Goal: Use online tool/utility: Utilize a website feature to perform a specific function

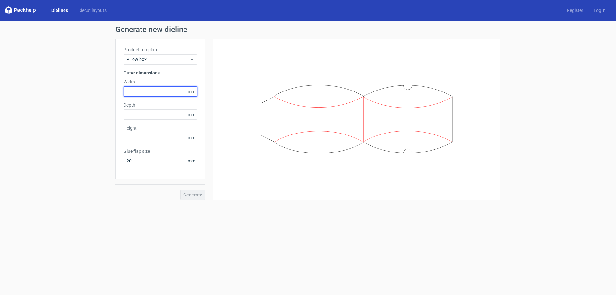
click at [162, 91] on input "text" at bounding box center [161, 91] width 74 height 10
click at [166, 162] on input "20" at bounding box center [161, 161] width 74 height 10
drag, startPoint x: 148, startPoint y: 161, endPoint x: 70, endPoint y: 158, distance: 77.4
click at [70, 158] on div "Generate new dieline Product template Pillow box Outer dimensions Width mm Dept…" at bounding box center [308, 113] width 616 height 184
type input "15"
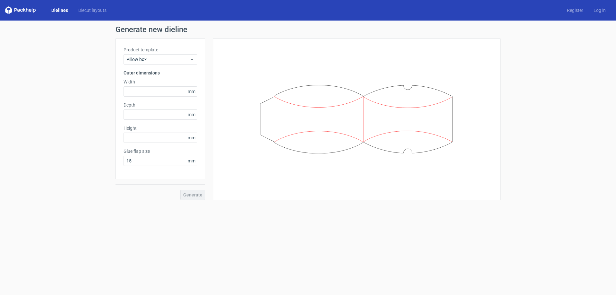
click at [153, 86] on div "Width mm" at bounding box center [161, 88] width 74 height 18
click at [153, 88] on input "text" at bounding box center [161, 91] width 74 height 10
type input "200"
type input "30"
type input "250"
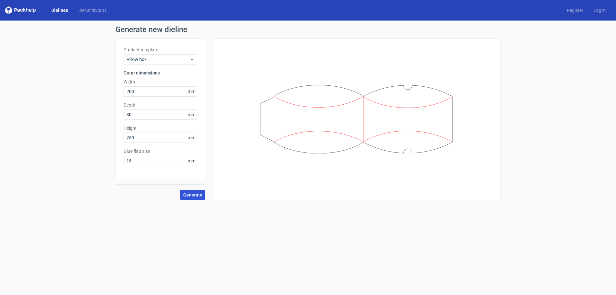
click at [191, 197] on span "Generate" at bounding box center [192, 194] width 19 height 4
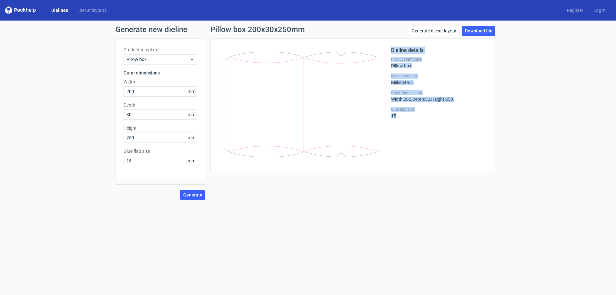
drag, startPoint x: 395, startPoint y: 117, endPoint x: 388, endPoint y: 67, distance: 50.6
click at [388, 67] on div "Dieline details Product template Pillow box Measurements Millimeters Outer Dime…" at bounding box center [352, 105] width 269 height 117
click at [435, 131] on div "Dieline details Product template Pillow box Measurements Millimeters Outer Dime…" at bounding box center [439, 105] width 96 height 117
click at [149, 31] on h1 "Generate new dieline" at bounding box center [307, 30] width 385 height 8
click at [90, 12] on link "Diecut layouts" at bounding box center [92, 10] width 38 height 6
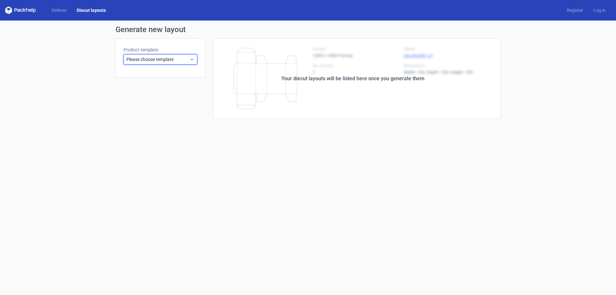
click at [192, 59] on icon at bounding box center [192, 59] width 5 height 5
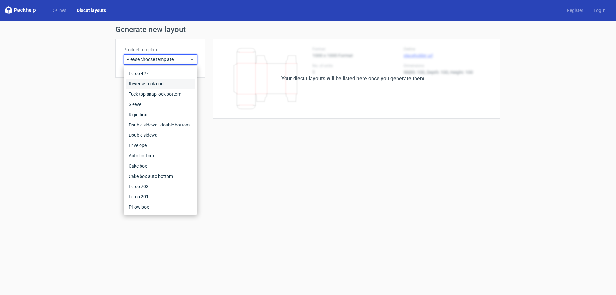
click at [165, 83] on div "Reverse tuck end" at bounding box center [160, 84] width 69 height 10
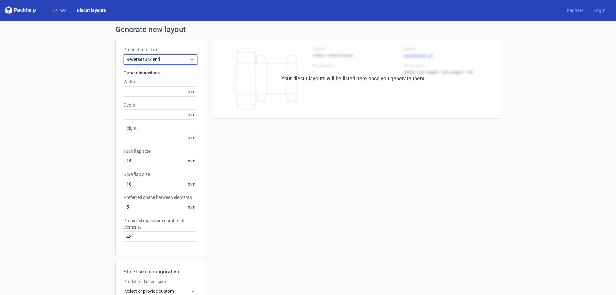
click at [150, 61] on span "Reverse tuck end" at bounding box center [157, 59] width 63 height 6
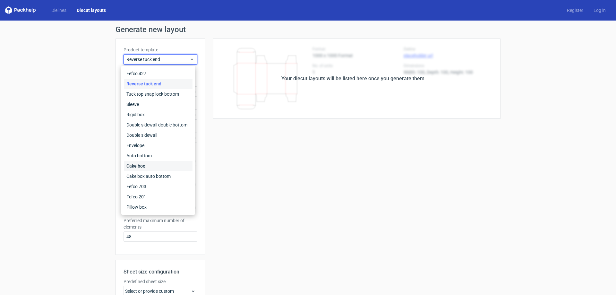
click at [152, 166] on div "Cake box" at bounding box center [158, 166] width 69 height 10
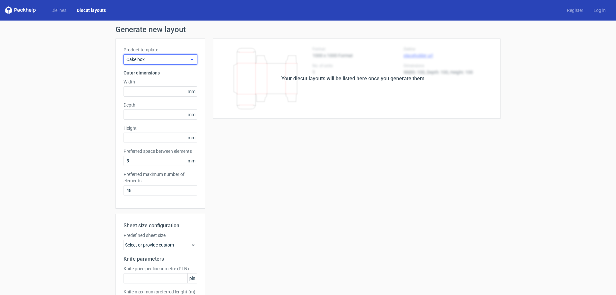
click at [155, 60] on span "Cake box" at bounding box center [157, 59] width 63 height 6
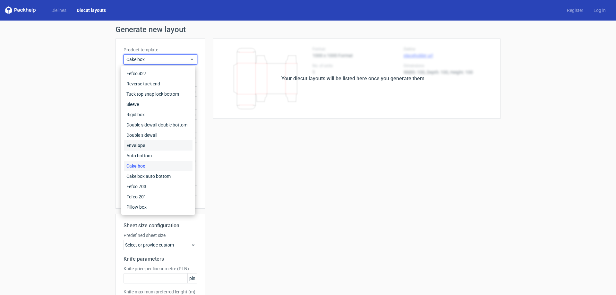
click at [144, 145] on div "Envelope" at bounding box center [158, 145] width 69 height 10
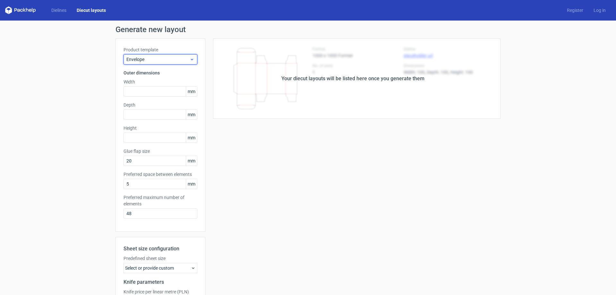
click at [156, 64] on div "Envelope" at bounding box center [161, 59] width 74 height 10
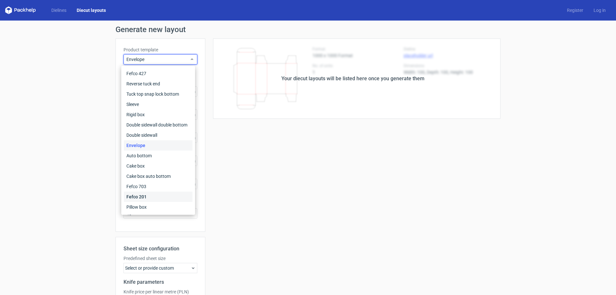
click at [150, 196] on div "Fefco 201" at bounding box center [158, 197] width 69 height 10
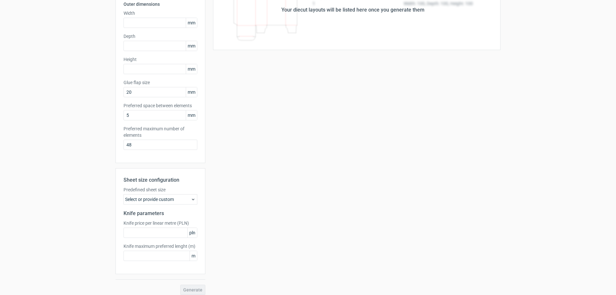
scroll to position [74, 0]
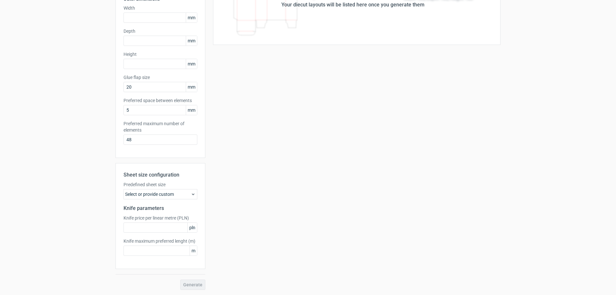
click at [174, 194] on div "Select or provide custom" at bounding box center [161, 194] width 74 height 10
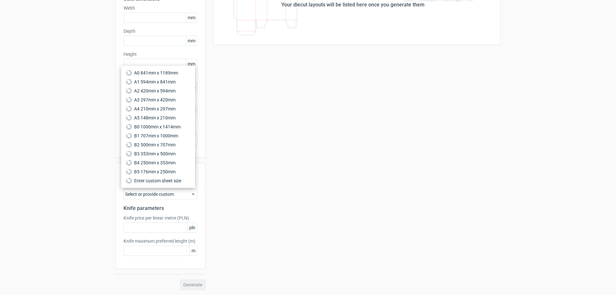
click at [174, 194] on div "Select or provide custom" at bounding box center [161, 194] width 74 height 10
click at [234, 215] on div "Your diecut layouts will be listed here once you generate them Height Depth Wid…" at bounding box center [352, 127] width 295 height 325
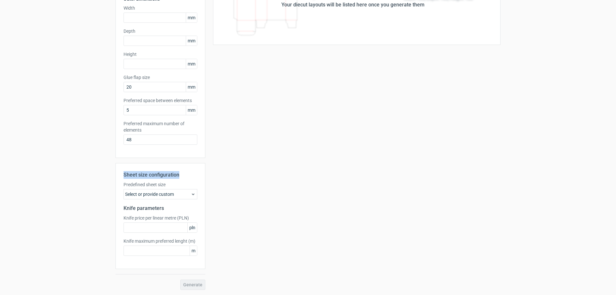
drag, startPoint x: 127, startPoint y: 175, endPoint x: 311, endPoint y: 196, distance: 185.9
click at [196, 174] on div "Sheet size configuration Predefined sheet size Select or provide custom Knife p…" at bounding box center [160, 216] width 90 height 106
click at [314, 200] on div "Your diecut layouts will be listed here once you generate them Height Depth Wid…" at bounding box center [352, 127] width 295 height 325
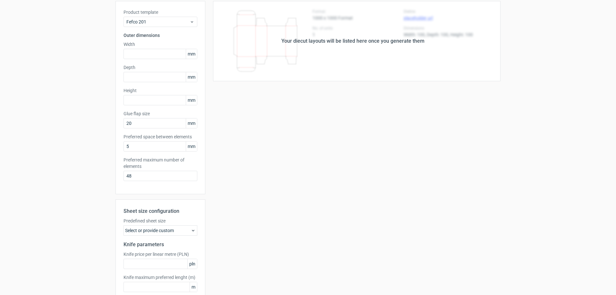
scroll to position [0, 0]
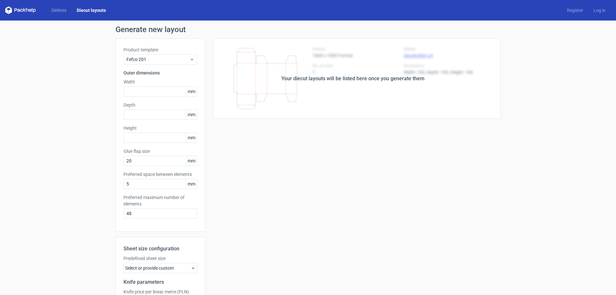
click at [6, 3] on div "Dielines Diecut layouts Register Log in" at bounding box center [308, 10] width 616 height 21
click at [18, 15] on div "Dielines Diecut layouts Register Log in" at bounding box center [308, 10] width 616 height 21
click at [20, 10] on icon at bounding box center [20, 10] width 31 height 8
